Goal: Task Accomplishment & Management: Manage account settings

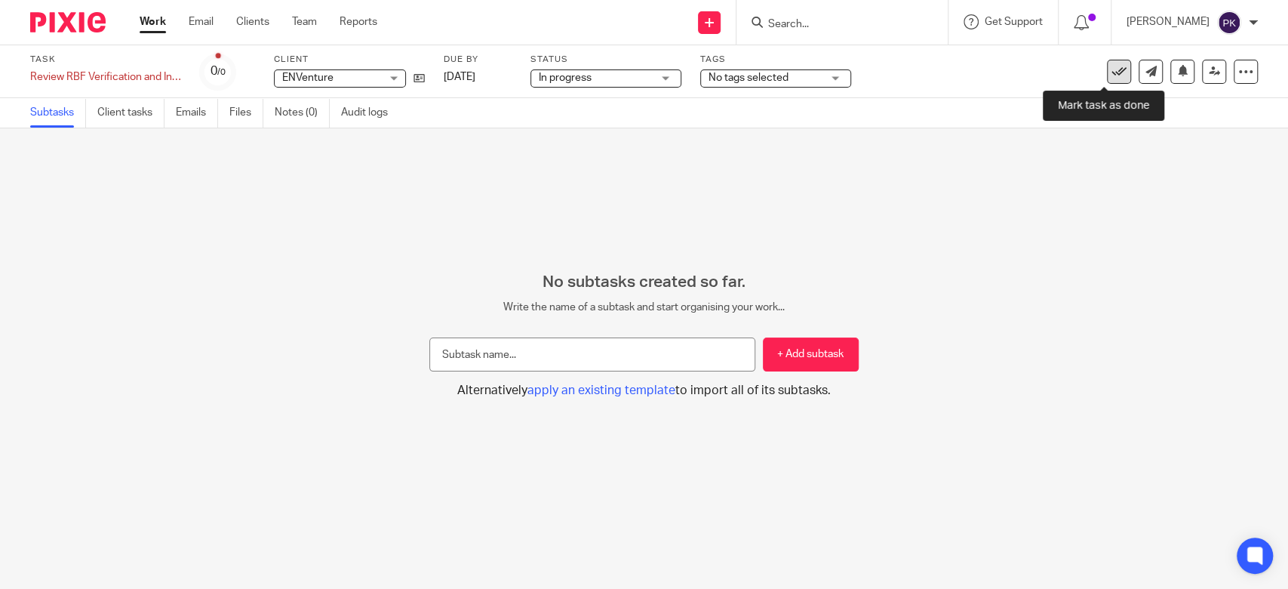
click at [1112, 75] on icon at bounding box center [1119, 71] width 15 height 15
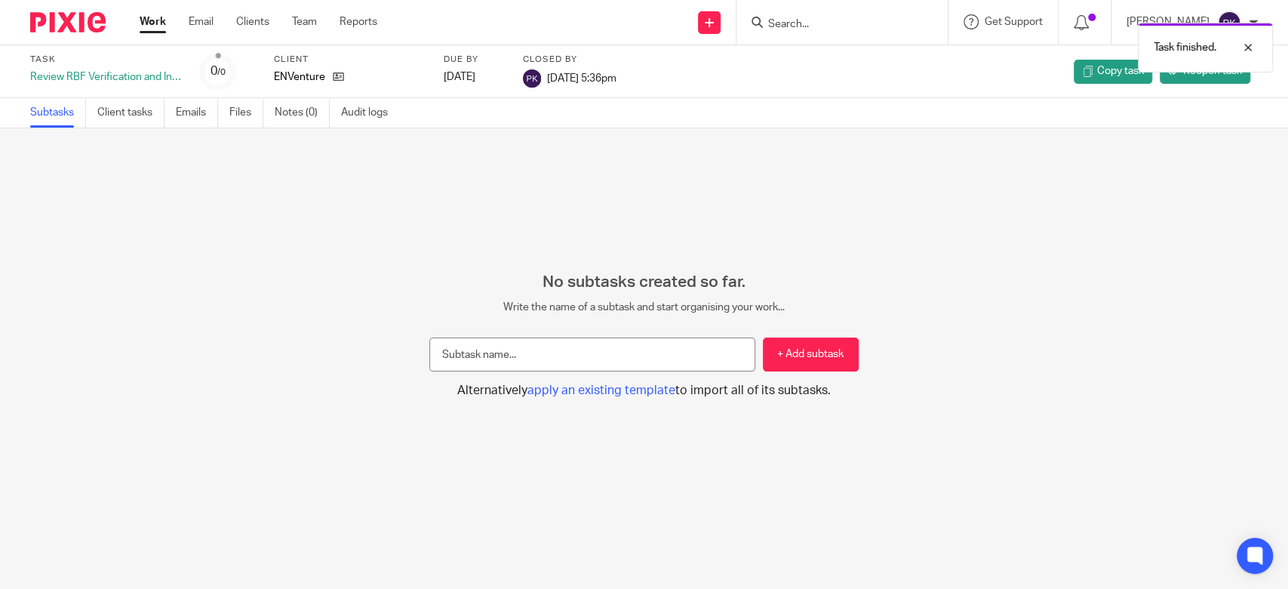
click at [162, 18] on link "Work" at bounding box center [153, 21] width 26 height 15
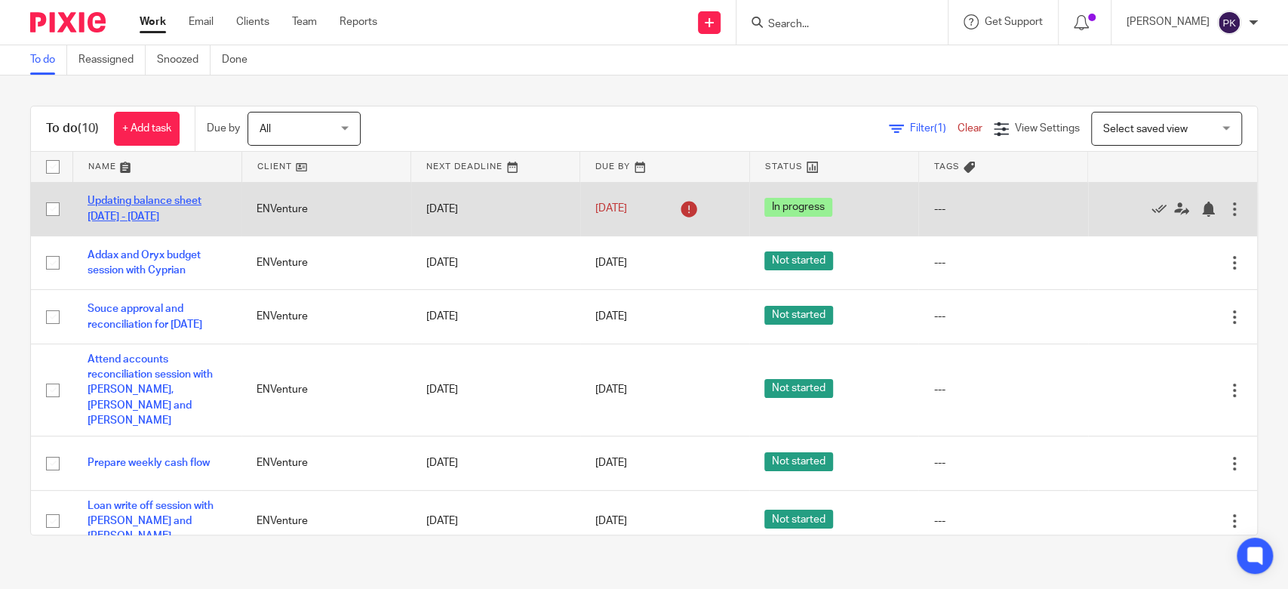
click at [133, 199] on link "Updating balance sheet 2025Jan - 2025Jul" at bounding box center [145, 208] width 114 height 26
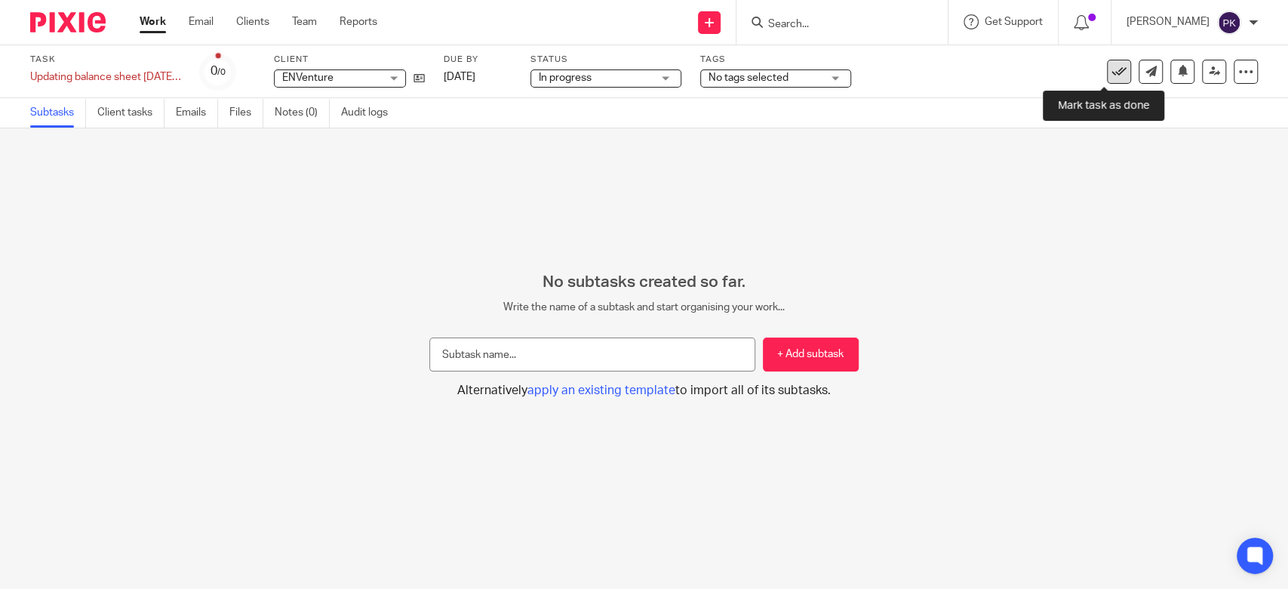
click at [1112, 74] on icon at bounding box center [1119, 71] width 15 height 15
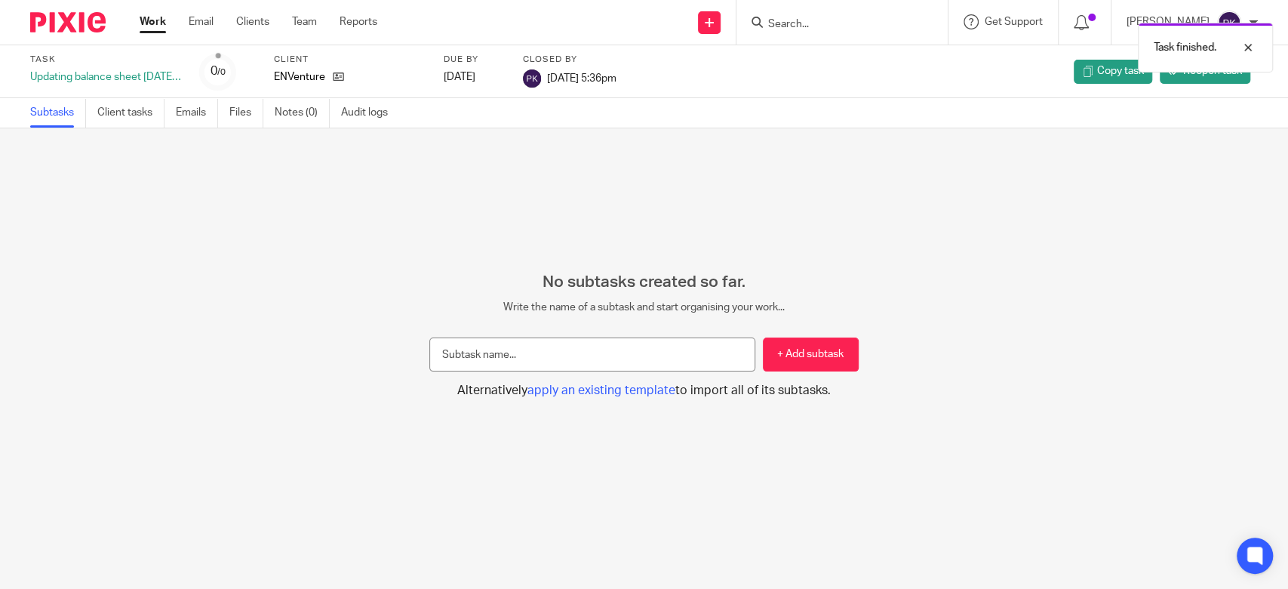
click at [155, 27] on link "Work" at bounding box center [153, 21] width 26 height 15
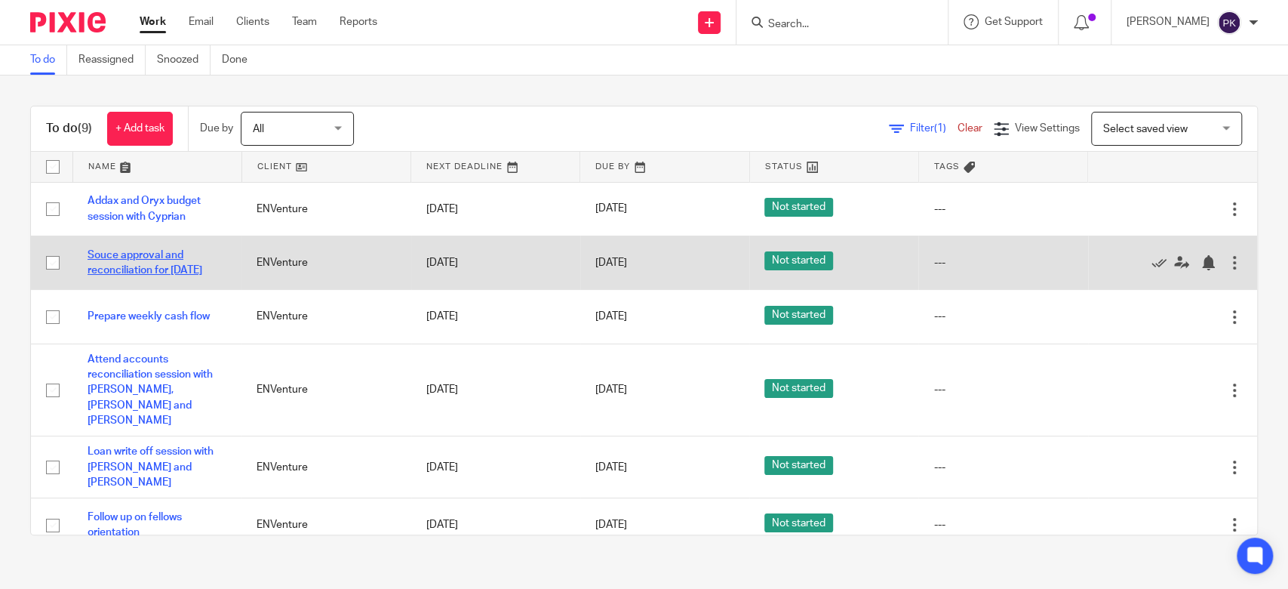
click at [134, 266] on link "Souce approval and reconciliation for [DATE]" at bounding box center [145, 263] width 115 height 26
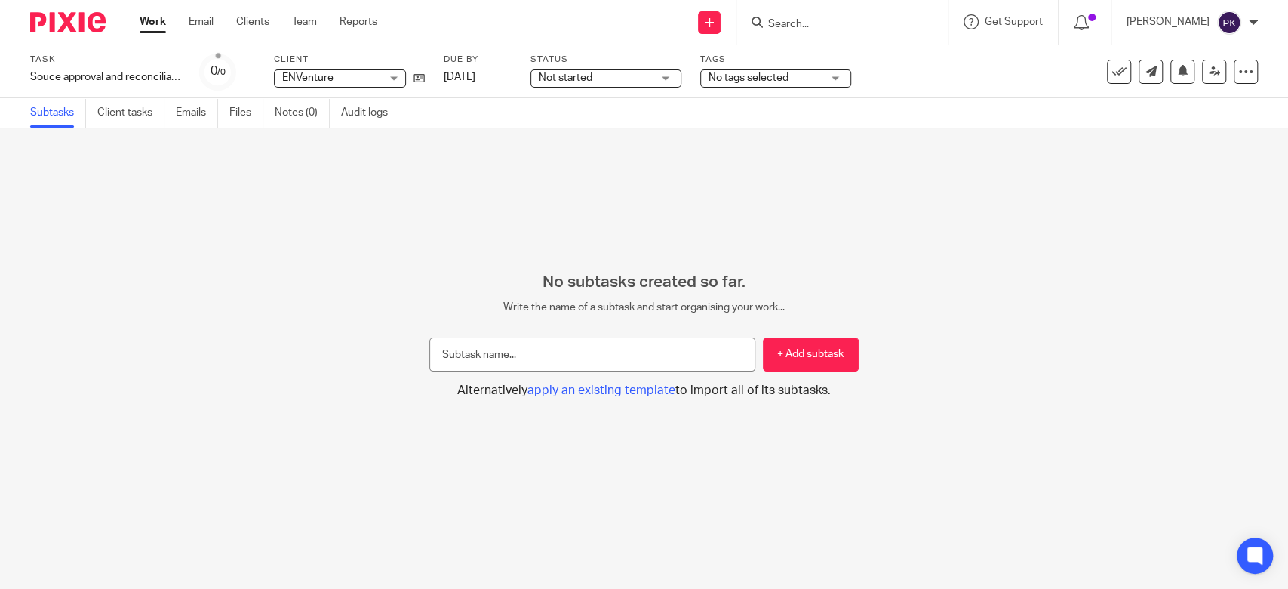
click at [645, 83] on span "Not started" at bounding box center [595, 78] width 113 height 16
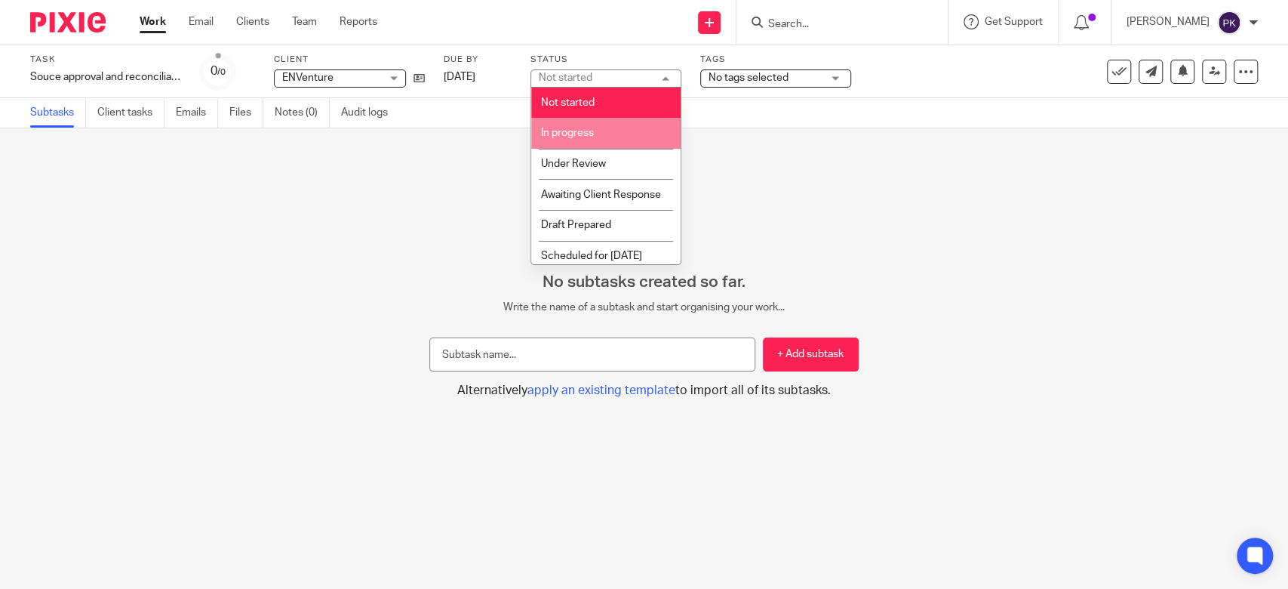
click at [573, 134] on span "In progress" at bounding box center [567, 133] width 53 height 11
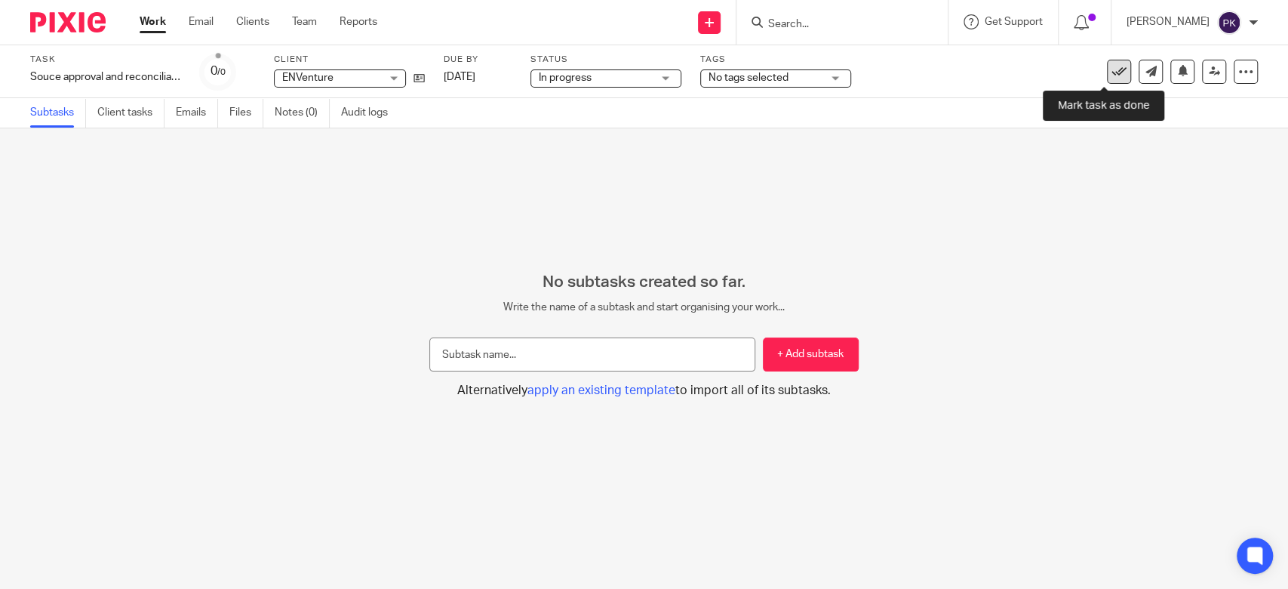
click at [1112, 75] on icon at bounding box center [1119, 71] width 15 height 15
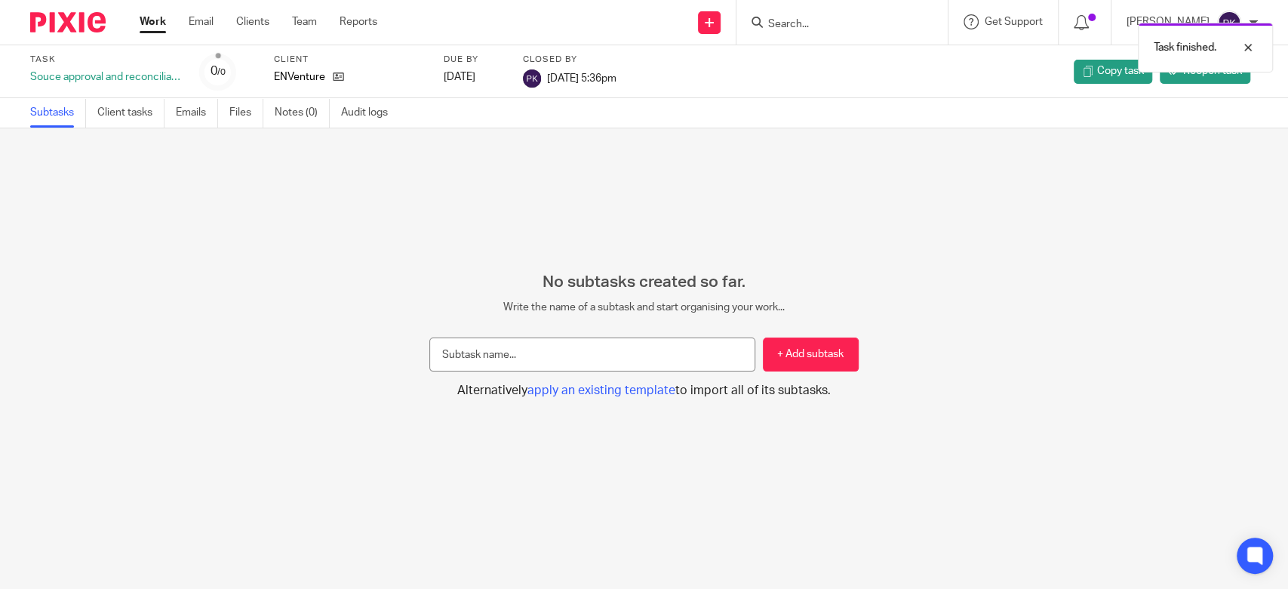
click at [160, 17] on link "Work" at bounding box center [153, 21] width 26 height 15
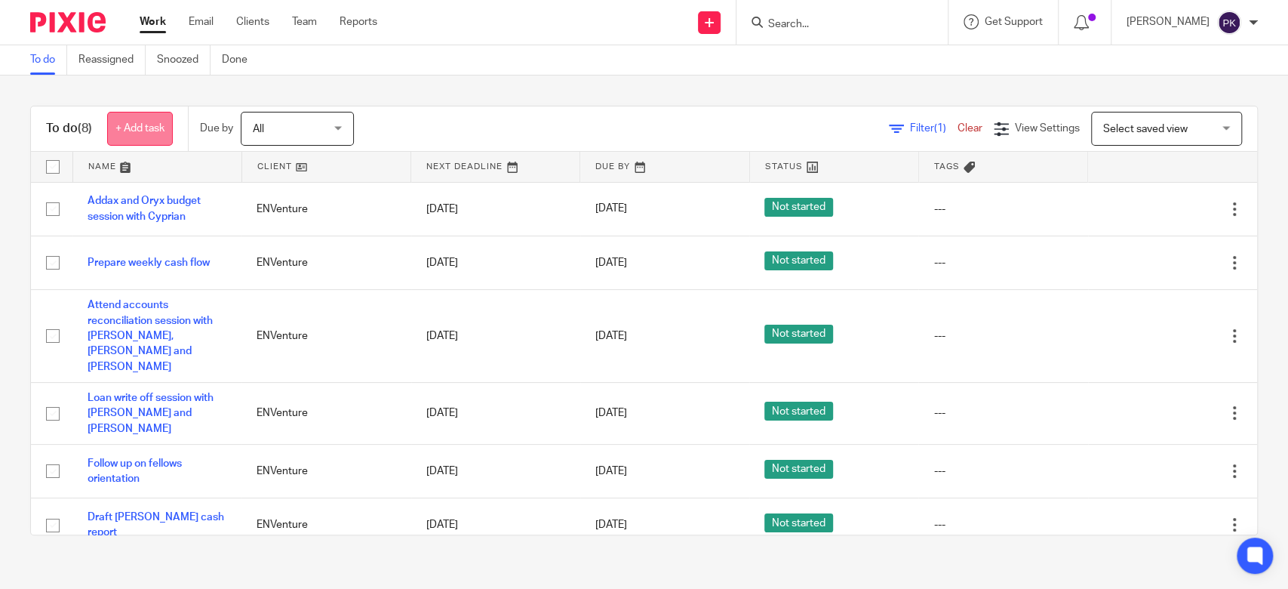
click at [115, 125] on link "+ Add task" at bounding box center [140, 129] width 66 height 34
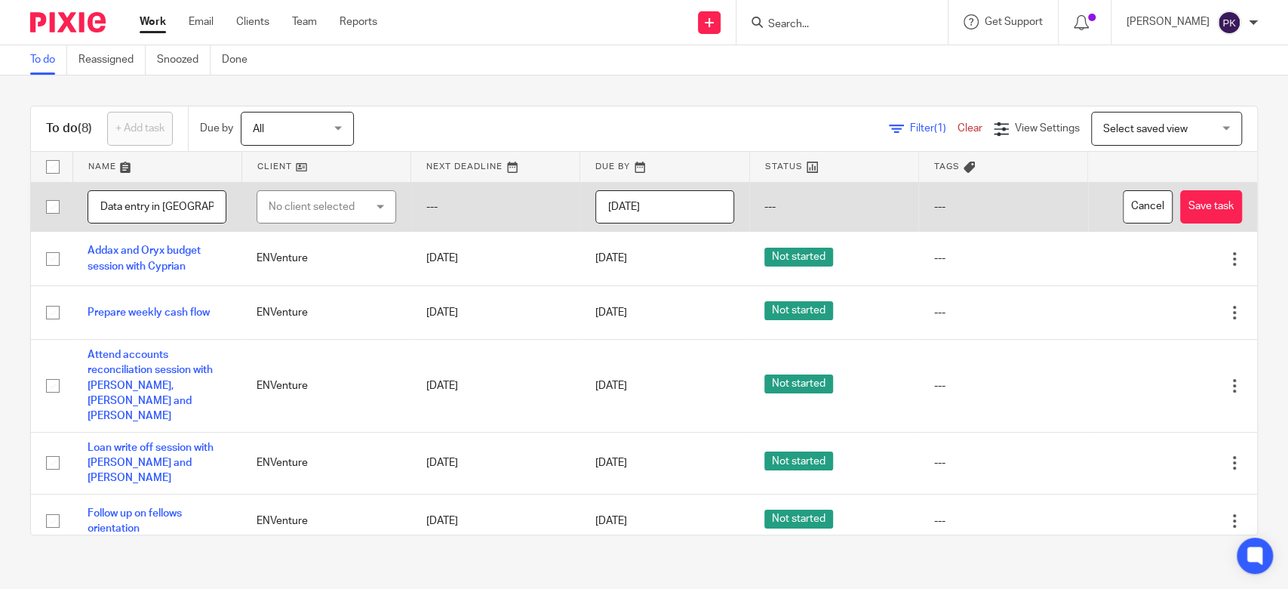
click at [100, 204] on input "Data entry in QBO" at bounding box center [157, 207] width 139 height 34
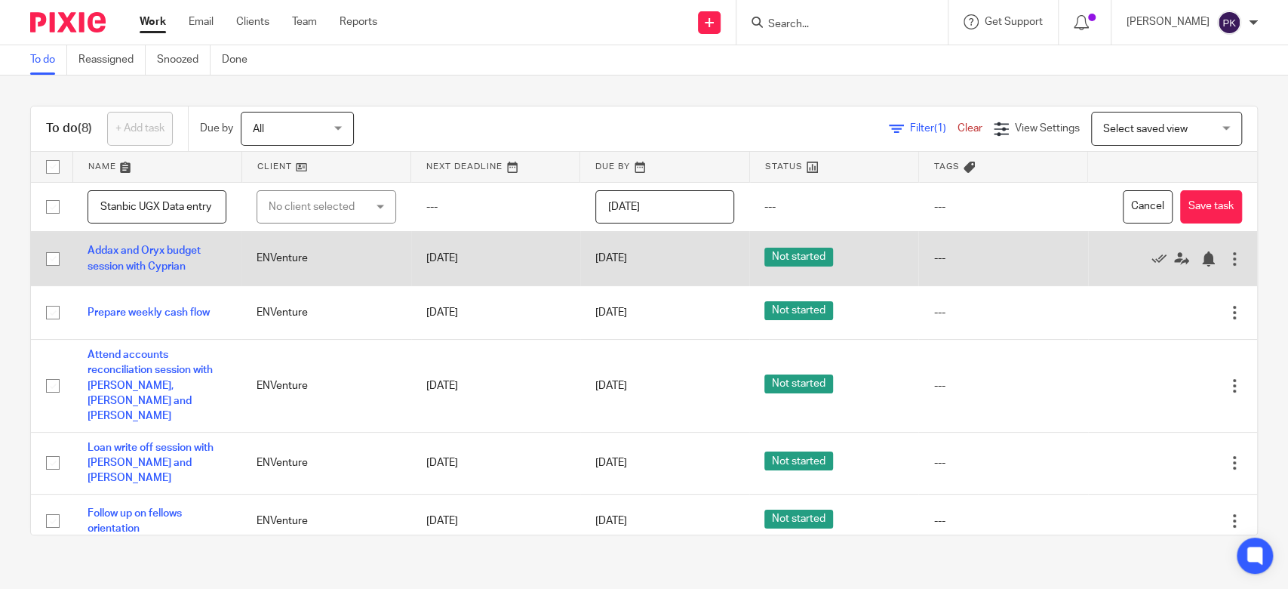
type input "Stanbic UGX Data entry in QBO"
click at [179, 259] on td "Addax and Oryx budget session with Cyprian" at bounding box center [156, 259] width 169 height 54
click at [163, 253] on link "Addax and Oryx budget session with Cyprian" at bounding box center [144, 258] width 113 height 26
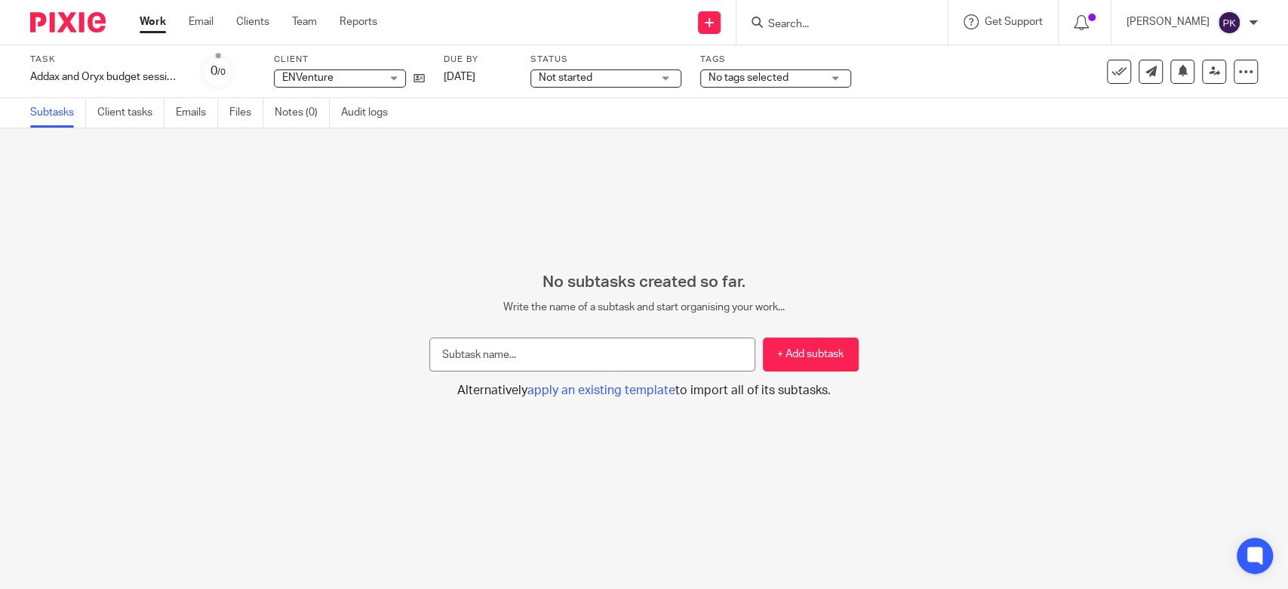
click at [151, 17] on link "Work" at bounding box center [153, 21] width 26 height 15
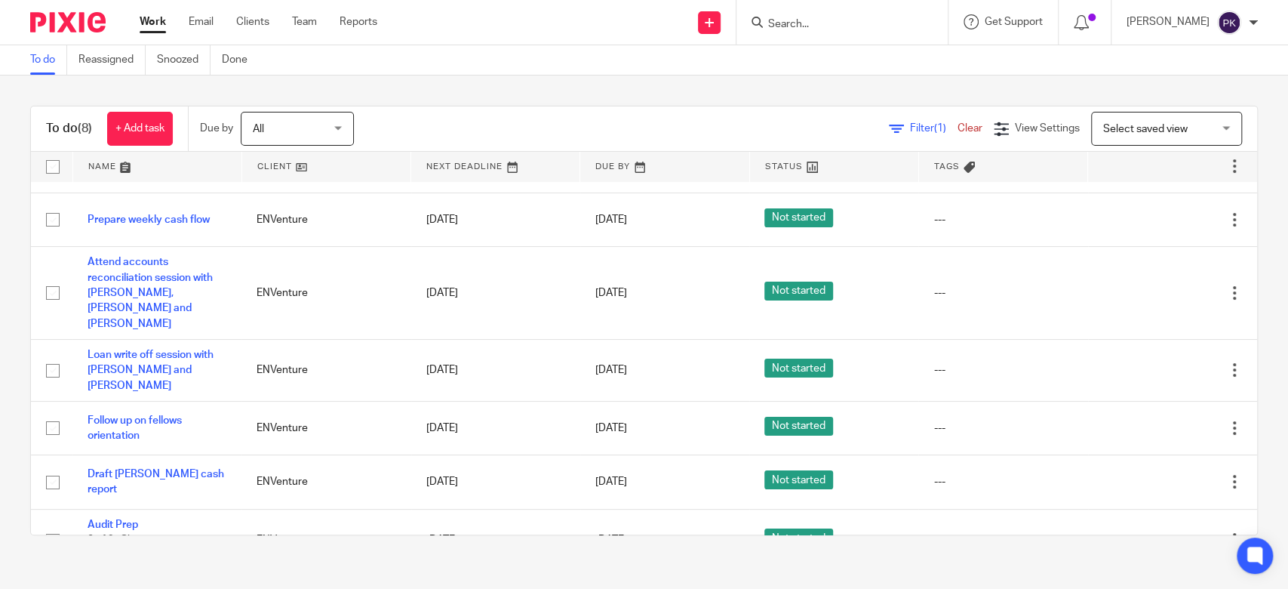
scroll to position [109, 0]
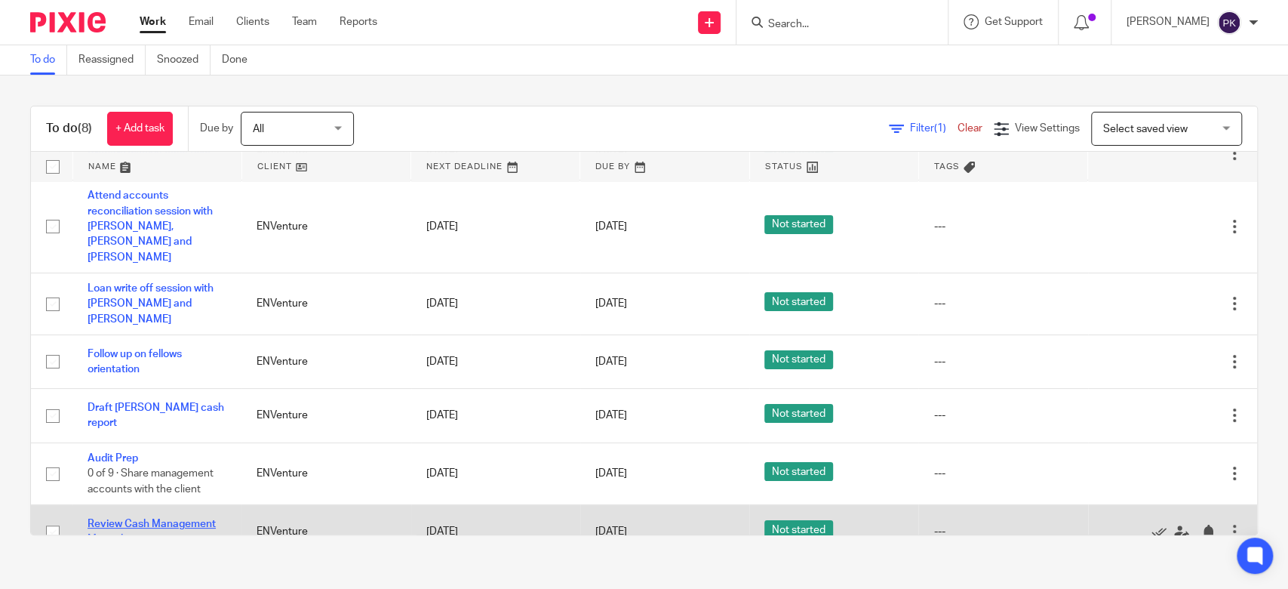
click at [143, 518] on link "Review Cash Management Manual" at bounding box center [152, 531] width 128 height 26
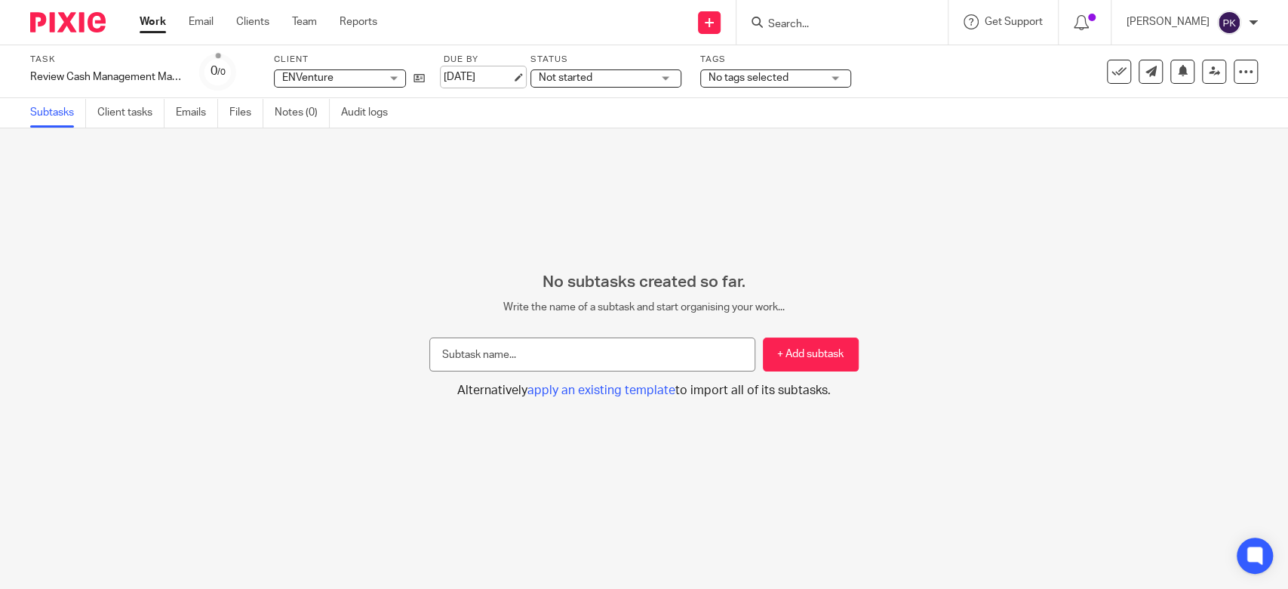
click at [512, 78] on link "[DATE]" at bounding box center [478, 77] width 68 height 16
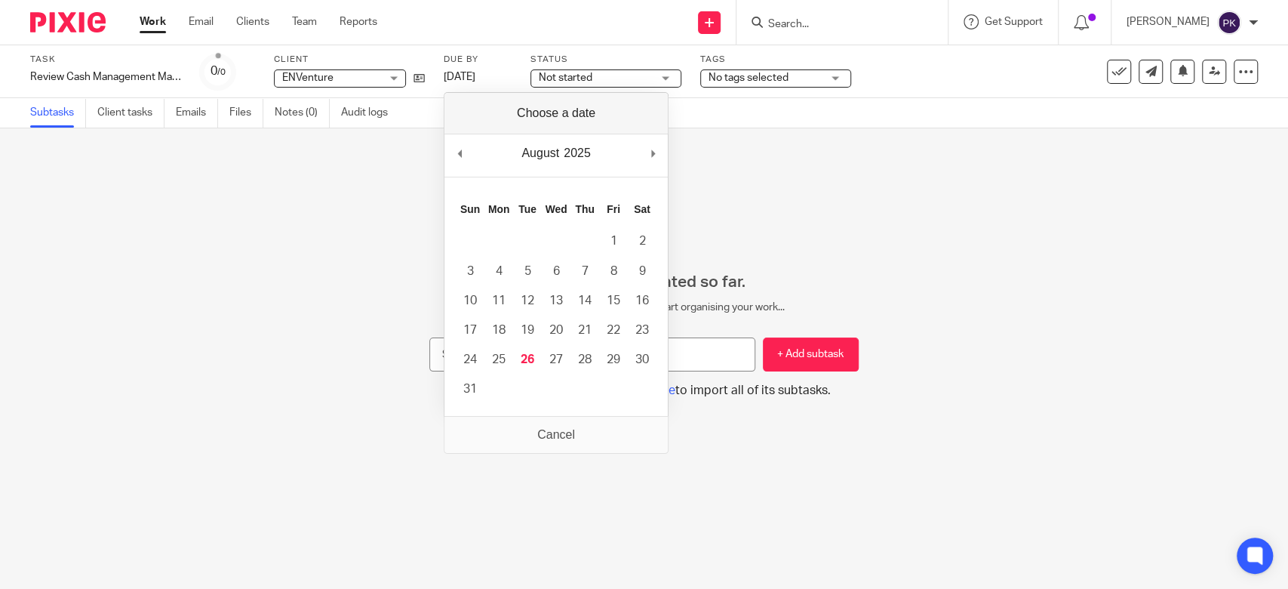
click at [332, 229] on div "No subtasks created so far. Write the name of a subtask and start organising yo…" at bounding box center [644, 358] width 1288 height 460
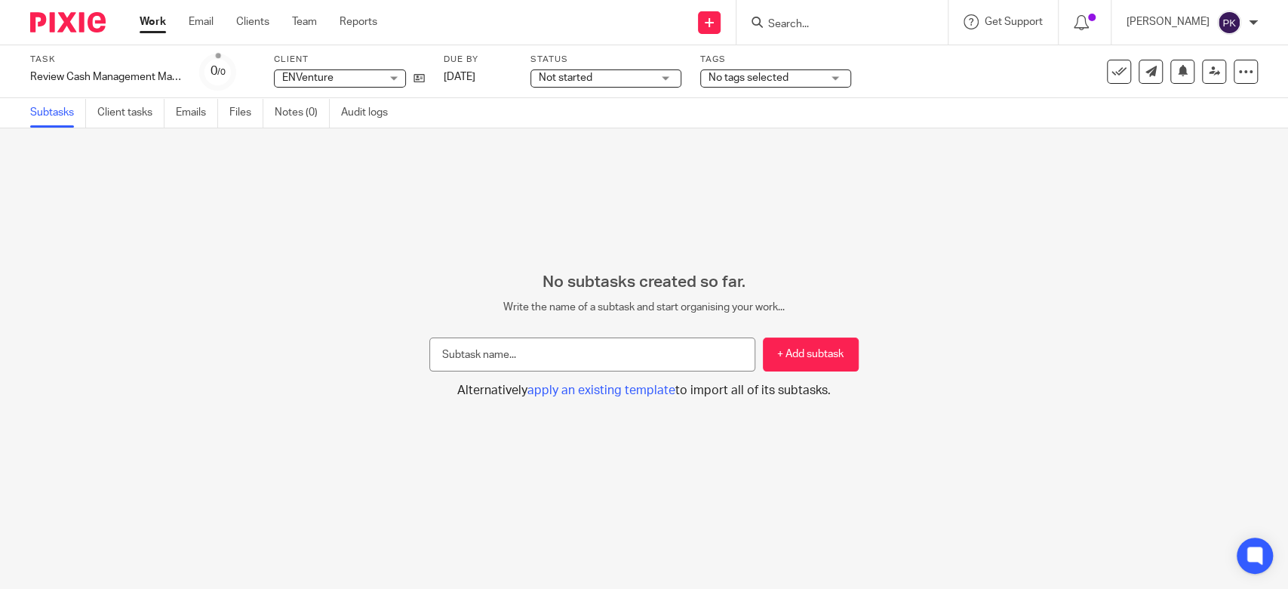
click at [151, 29] on link "Work" at bounding box center [153, 21] width 26 height 15
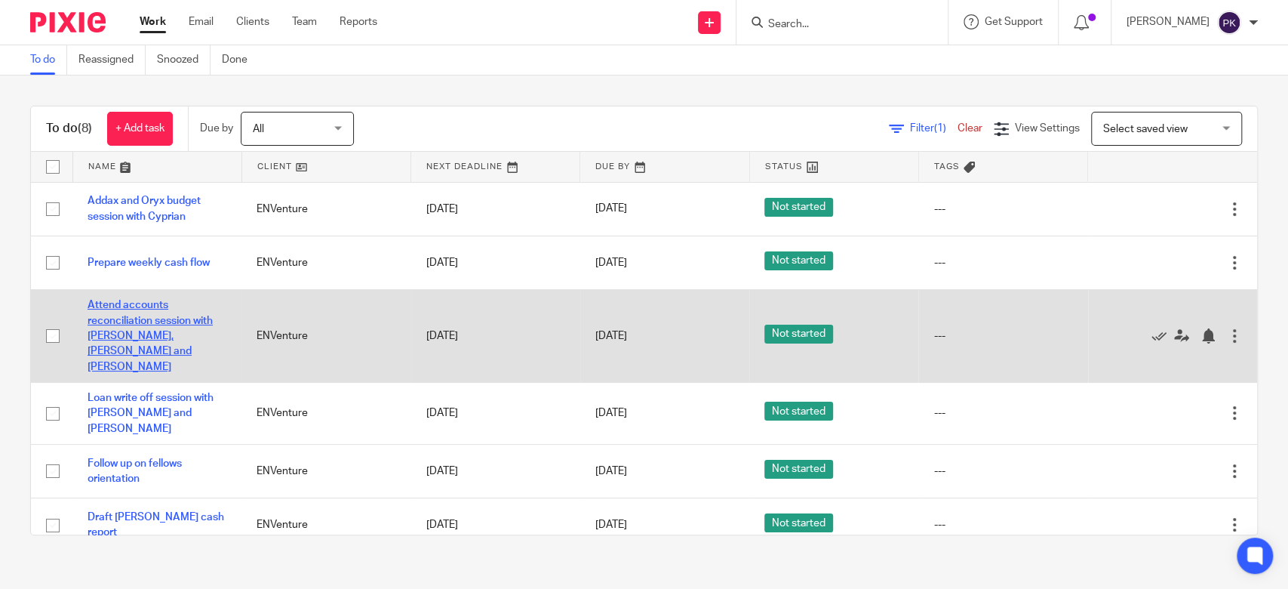
click at [136, 303] on link "Attend accounts reconciliation session with [PERSON_NAME], [PERSON_NAME] and [P…" at bounding box center [150, 336] width 125 height 72
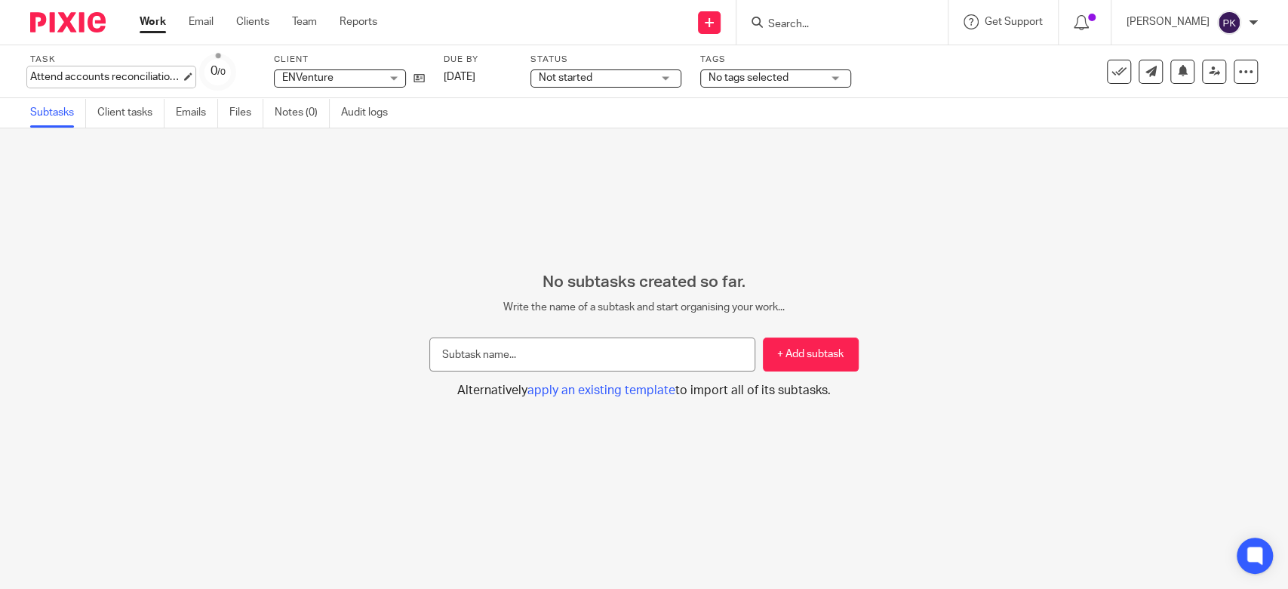
click at [72, 75] on div "Attend accounts reconciliation session with [PERSON_NAME], [PERSON_NAME] and [P…" at bounding box center [105, 76] width 151 height 15
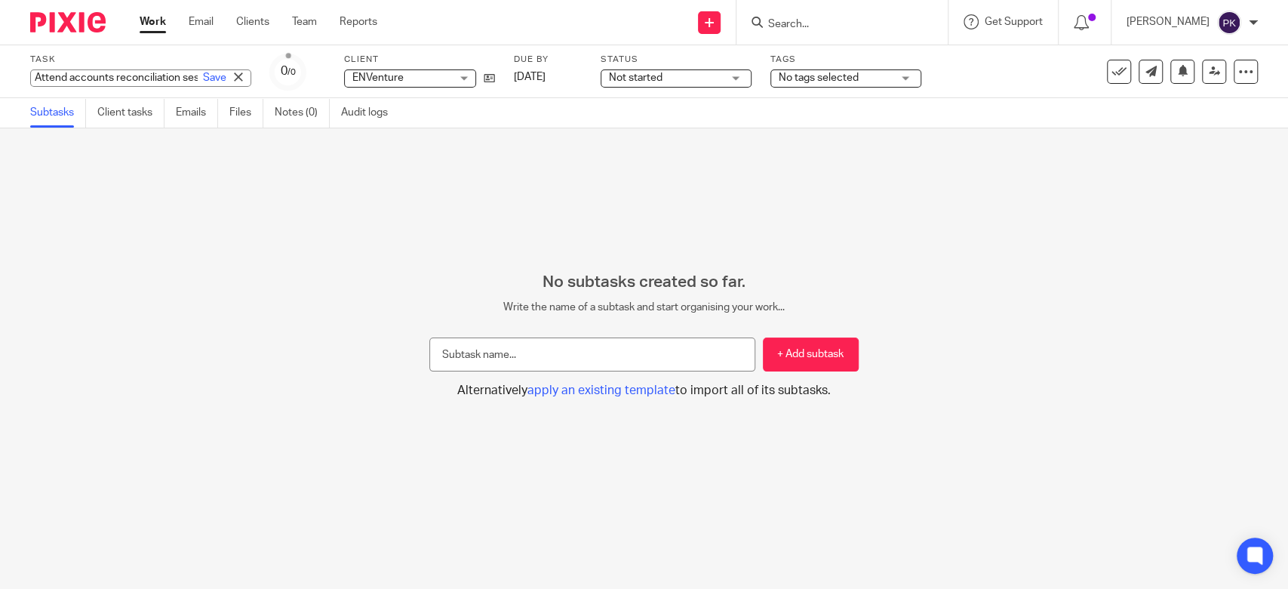
click at [72, 75] on input "Attend accounts reconciliation session with [PERSON_NAME], [PERSON_NAME] and [P…" at bounding box center [140, 77] width 221 height 17
type input "Accounts reconciliation session with [PERSON_NAME], [PERSON_NAME] and [PERSON_N…"
click at [203, 76] on link "Save" at bounding box center [214, 77] width 23 height 15
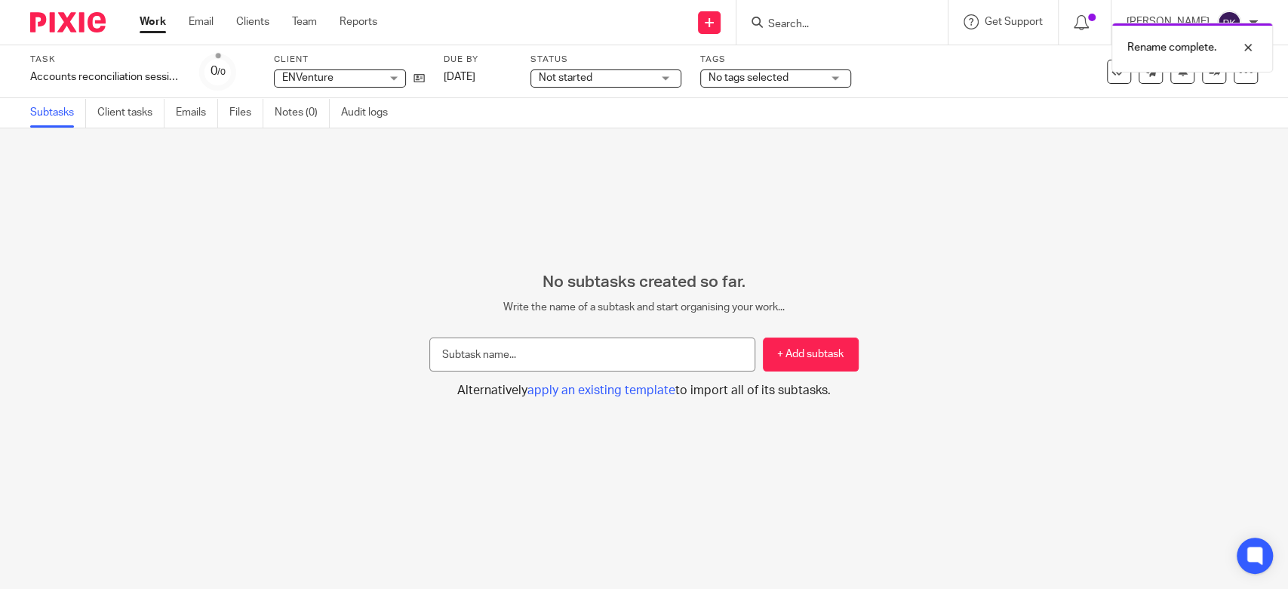
click at [152, 15] on link "Work" at bounding box center [153, 21] width 26 height 15
